Goal: Task Accomplishment & Management: Use online tool/utility

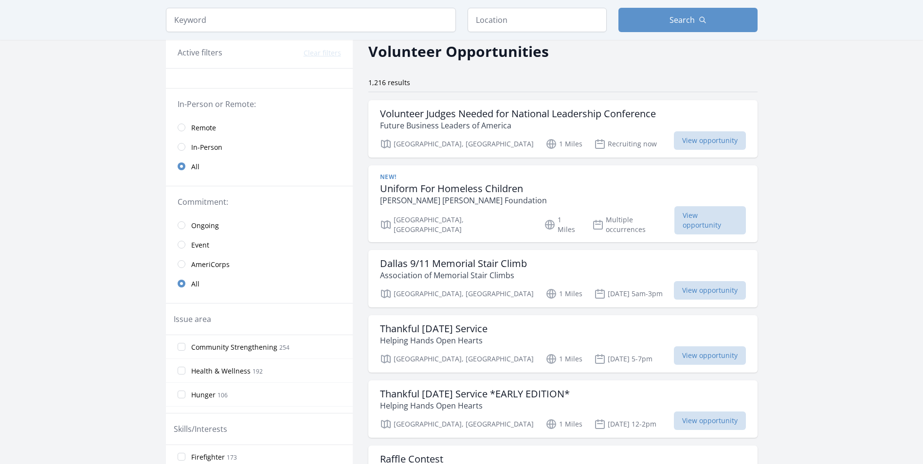
scroll to position [97, 0]
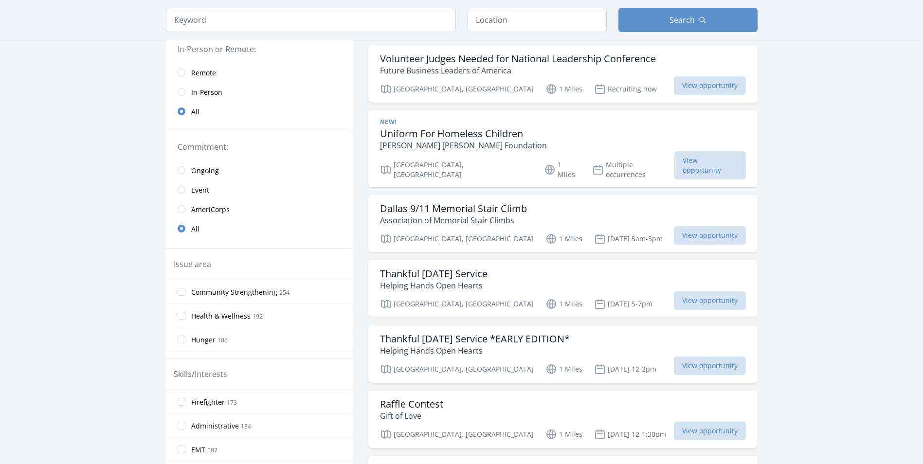
click at [186, 88] on link "In-Person" at bounding box center [259, 91] width 187 height 19
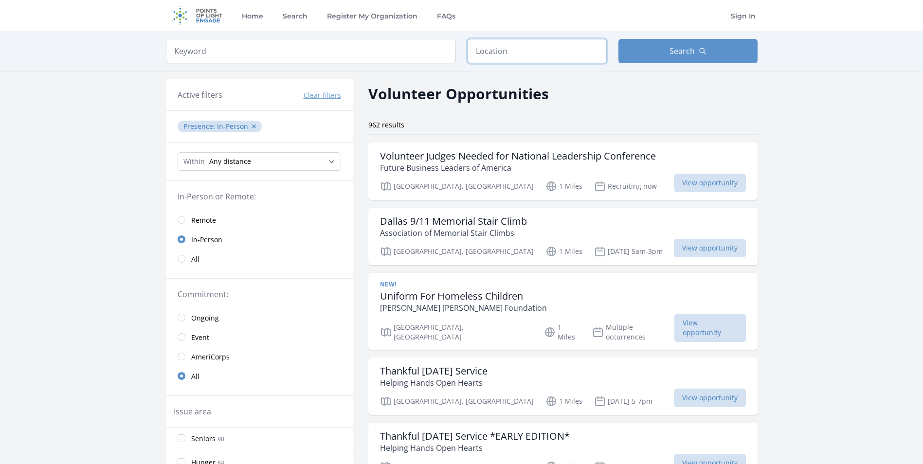
click at [502, 52] on input "text" at bounding box center [537, 51] width 139 height 24
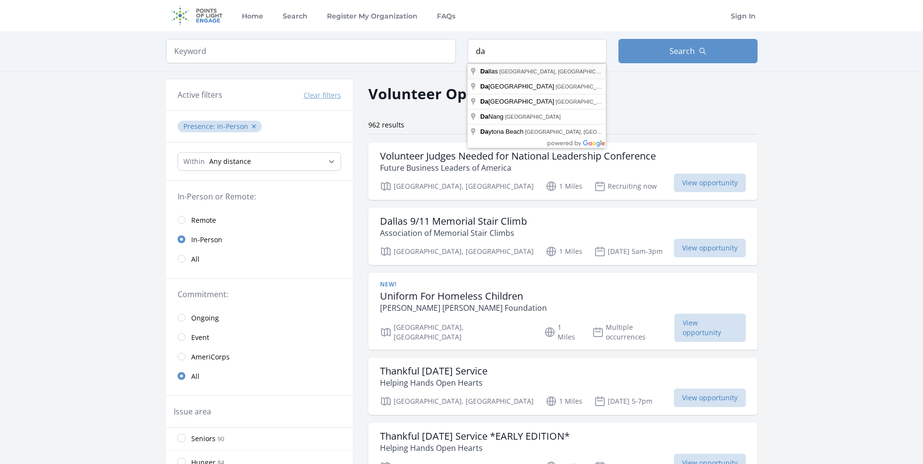
type input "[GEOGRAPHIC_DATA], [GEOGRAPHIC_DATA], [GEOGRAPHIC_DATA]"
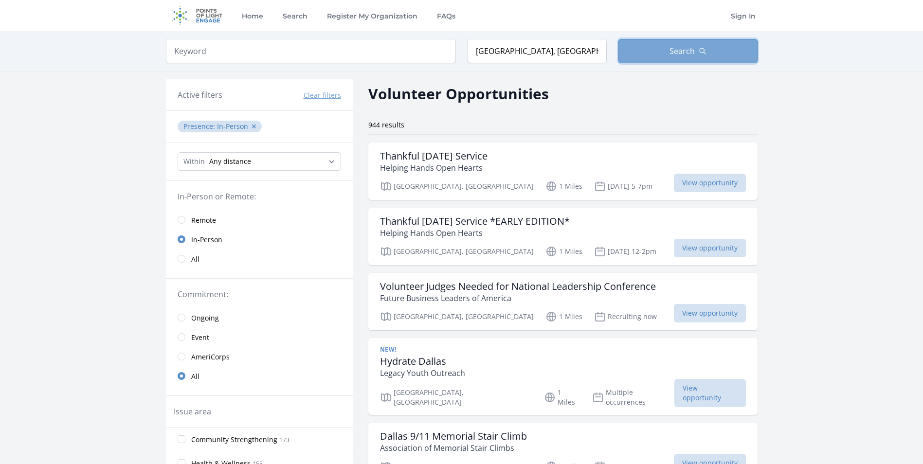
click at [653, 41] on button "Search" at bounding box center [688, 51] width 139 height 24
click at [660, 55] on button "Search" at bounding box center [688, 51] width 139 height 24
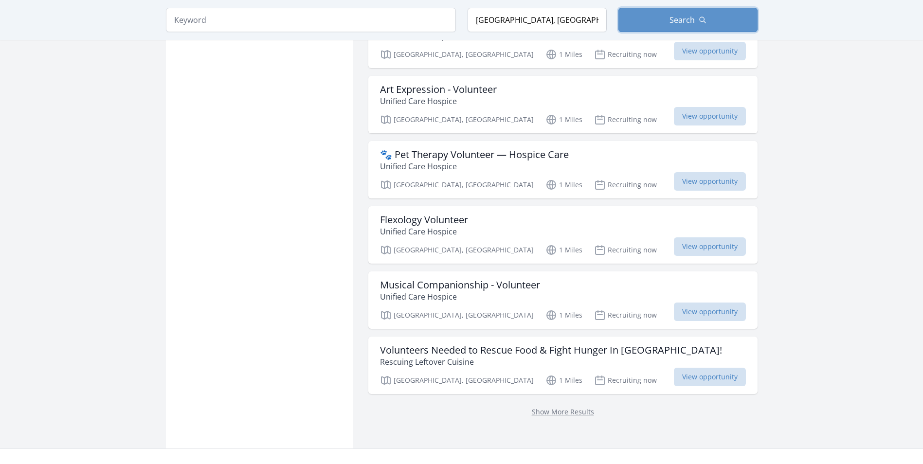
scroll to position [1119, 0]
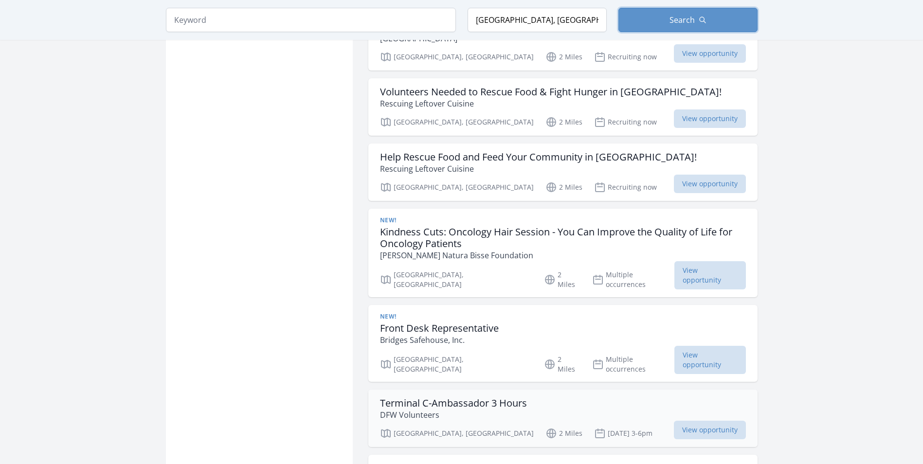
scroll to position [2288, 0]
